Goal: Information Seeking & Learning: Learn about a topic

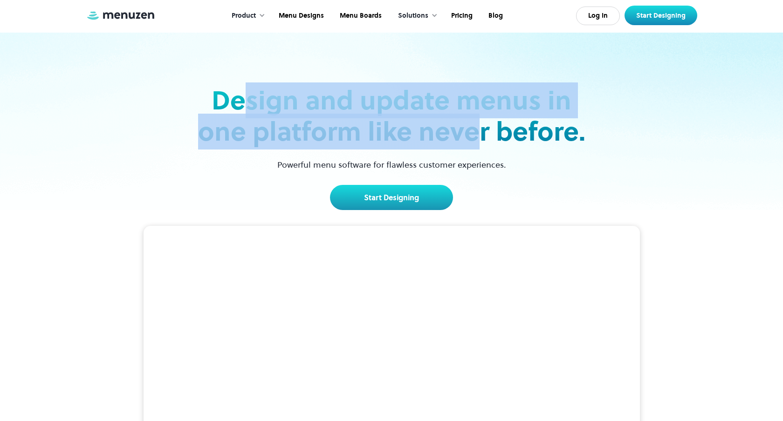
click at [476, 130] on h2 "Design and update menus in one platform like never before." at bounding box center [391, 116] width 393 height 62
click at [475, 130] on h2 "Design and update menus in one platform like never before." at bounding box center [391, 116] width 393 height 62
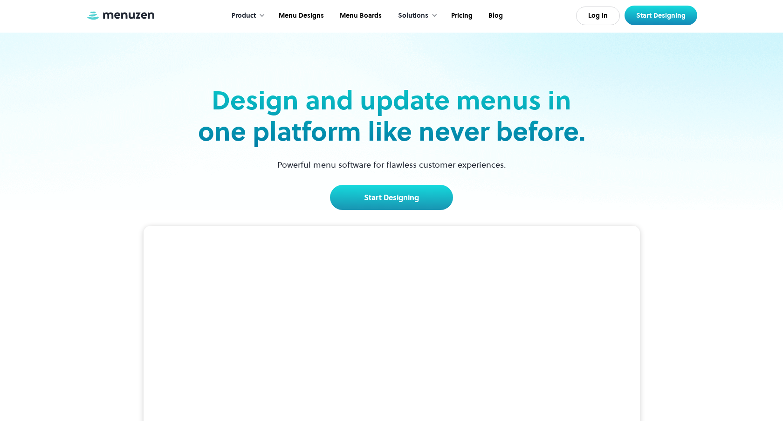
click at [336, 118] on h2 "Design and update menus in one platform like never before." at bounding box center [391, 116] width 393 height 62
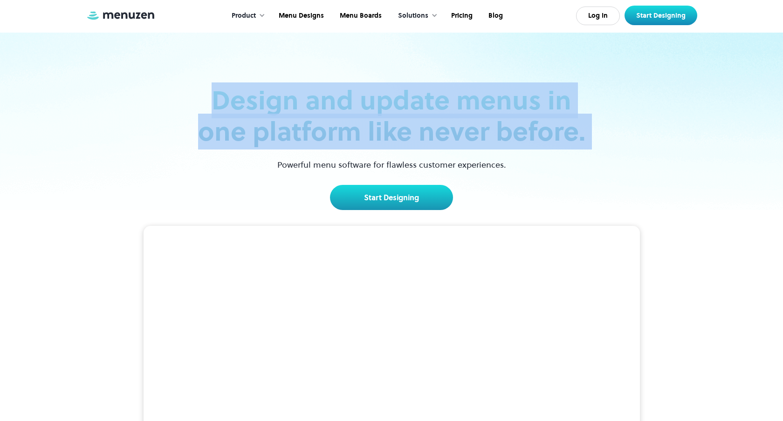
click at [336, 118] on h2 "Design and update menus in one platform like never before." at bounding box center [391, 116] width 393 height 62
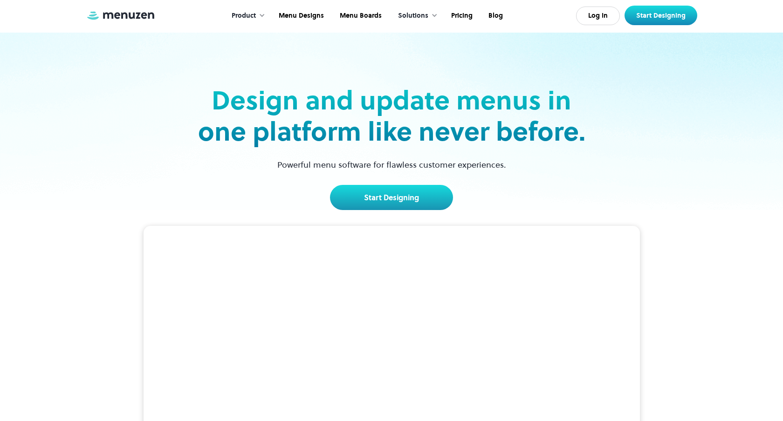
click at [270, 123] on h2 "Design and update menus in one platform like never before." at bounding box center [391, 116] width 393 height 62
click at [276, 165] on p "Powerful menu software for flawless customer experiences." at bounding box center [392, 164] width 252 height 13
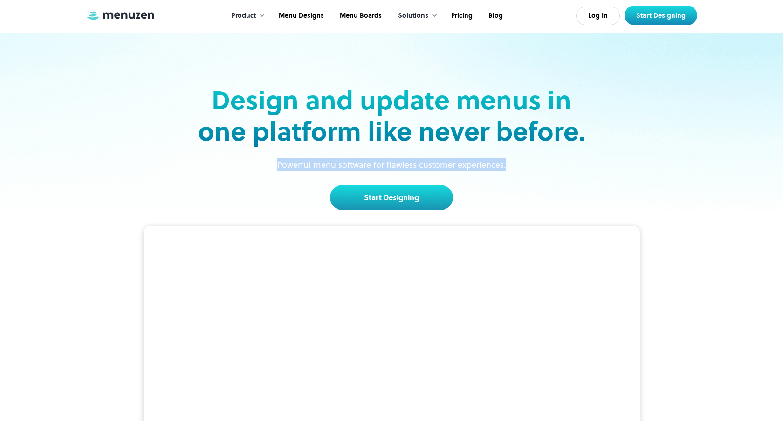
click at [276, 165] on p "Powerful menu software for flawless customer experiences." at bounding box center [392, 164] width 252 height 13
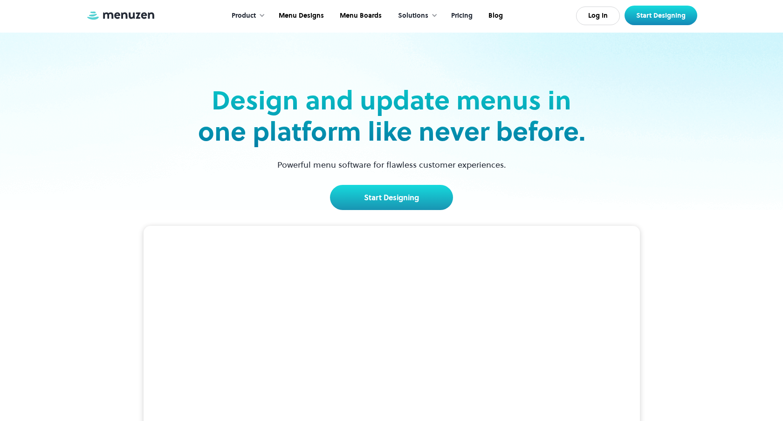
click at [460, 18] on link "Pricing" at bounding box center [460, 15] width 37 height 29
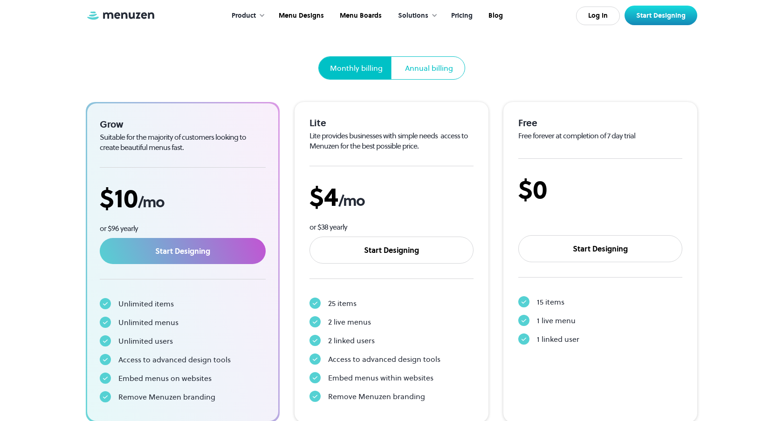
scroll to position [101, 0]
click at [500, 95] on div "Pricing Start your free 7 day trial and gain access to the world’s leading menu…" at bounding box center [392, 203] width 612 height 439
click at [500, 96] on div "Pricing Start your free 7 day trial and gain access to the world’s leading menu…" at bounding box center [392, 203] width 612 height 439
click at [499, 98] on div "Pricing Start your free 7 day trial and gain access to the world’s leading menu…" at bounding box center [392, 203] width 612 height 439
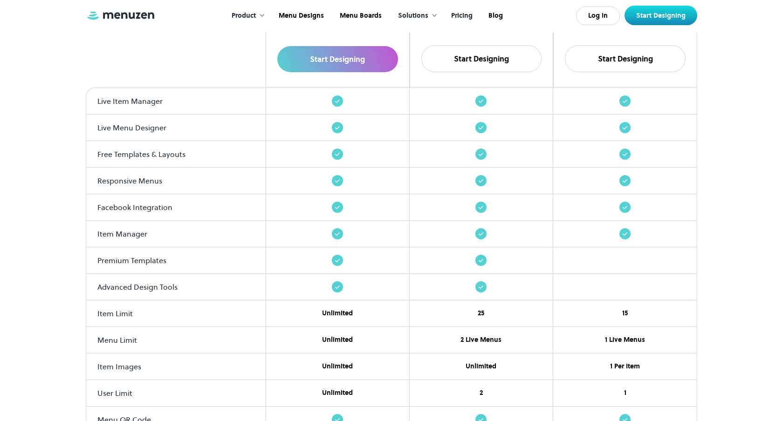
scroll to position [0, 0]
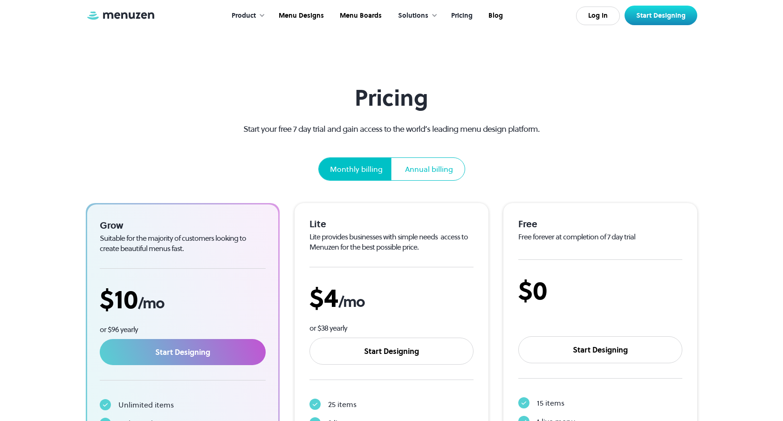
click at [425, 163] on div "Annual billing" at bounding box center [429, 169] width 70 height 22
